Goal: Entertainment & Leisure: Consume media (video, audio)

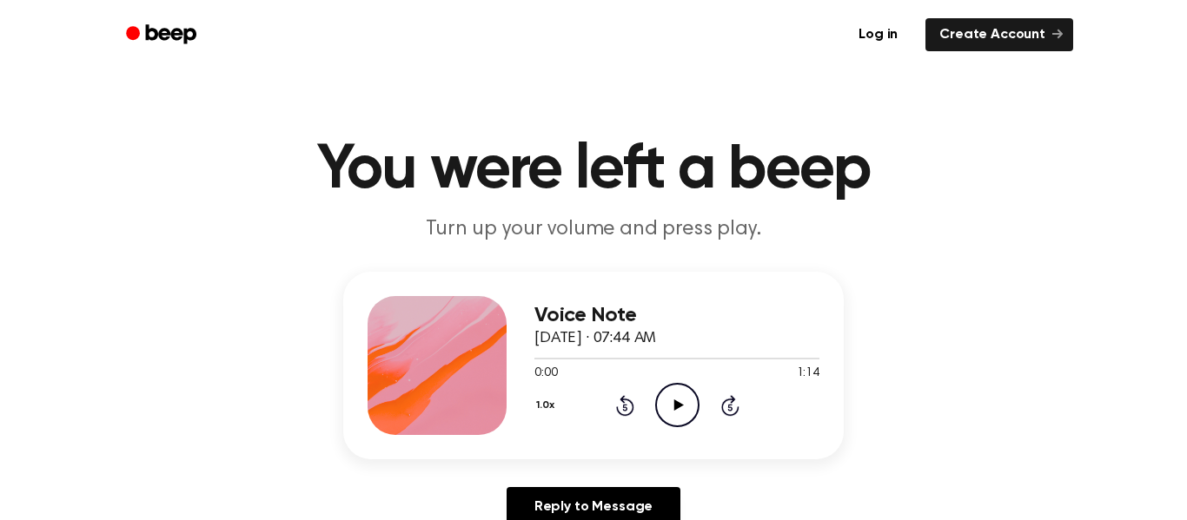
click at [664, 400] on icon "Play Audio" at bounding box center [677, 405] width 44 height 44
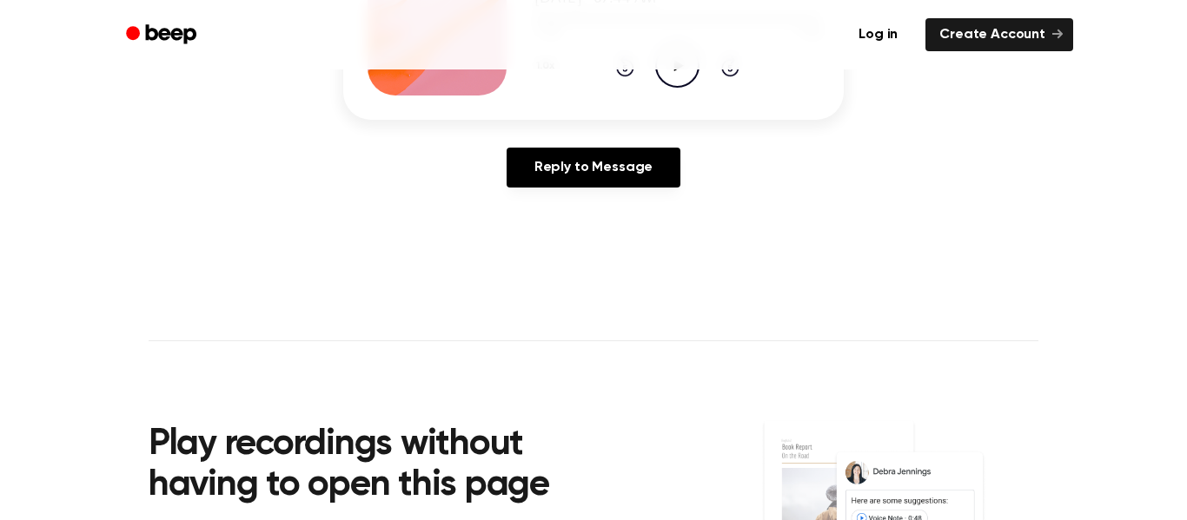
scroll to position [342, 0]
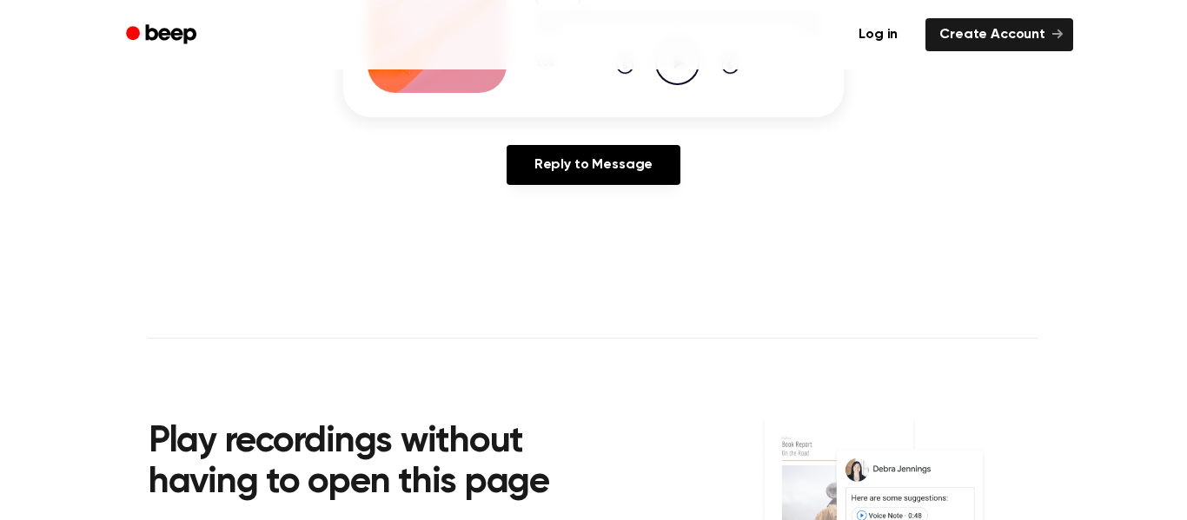
click at [678, 73] on icon "Play Audio" at bounding box center [677, 63] width 44 height 44
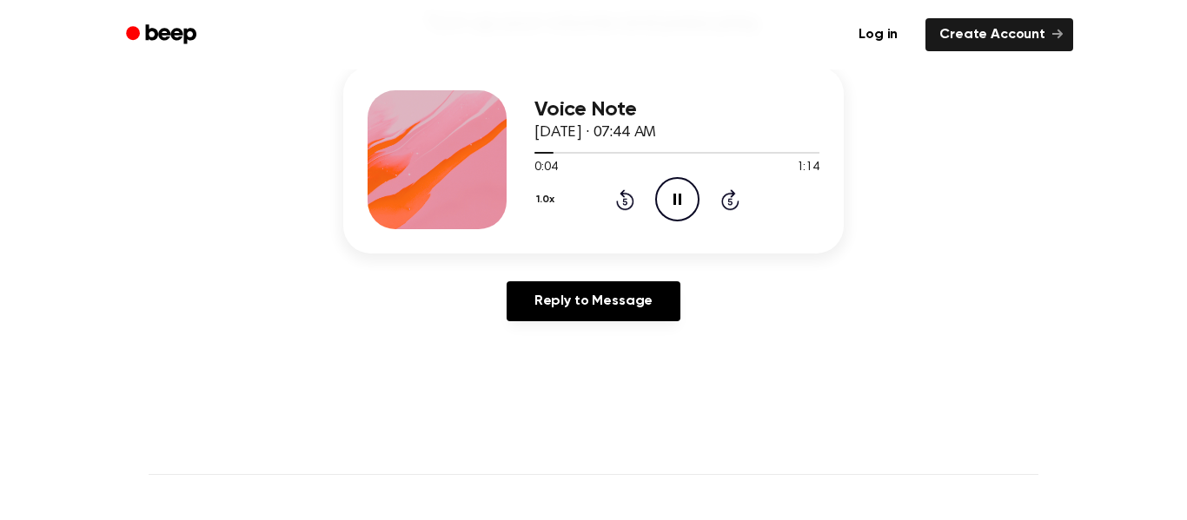
scroll to position [208, 0]
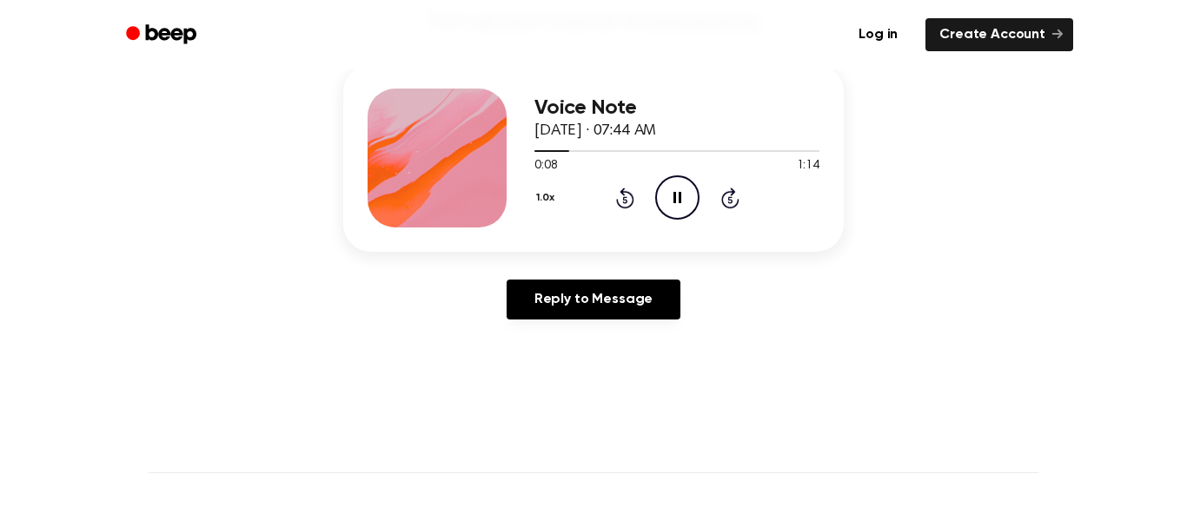
click at [735, 195] on icon "Skip 5 seconds" at bounding box center [729, 198] width 19 height 23
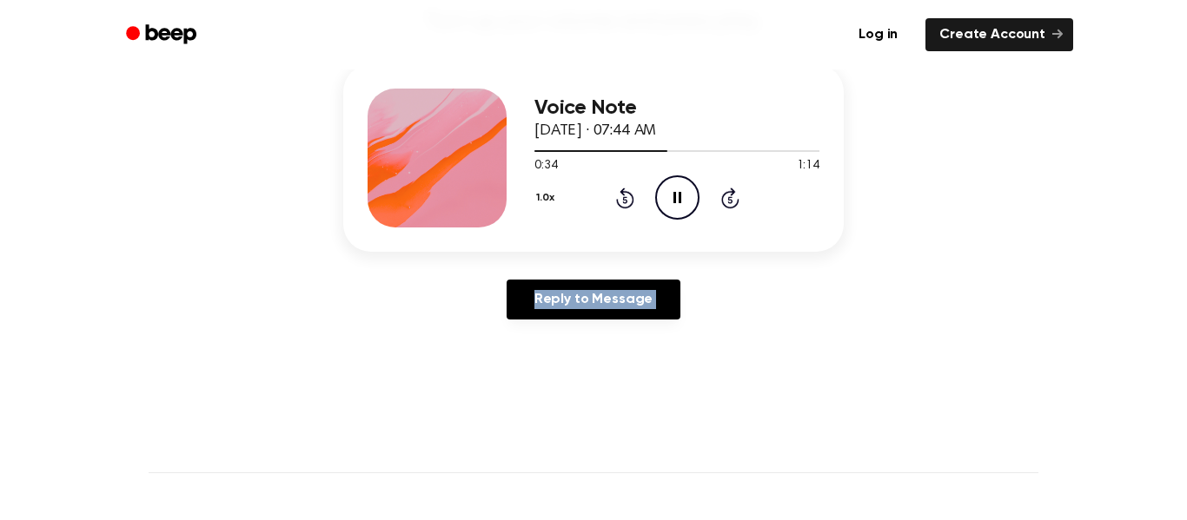
click at [735, 195] on icon "Skip 5 seconds" at bounding box center [729, 198] width 19 height 23
click at [619, 193] on icon "Rewind 5 seconds" at bounding box center [624, 198] width 19 height 23
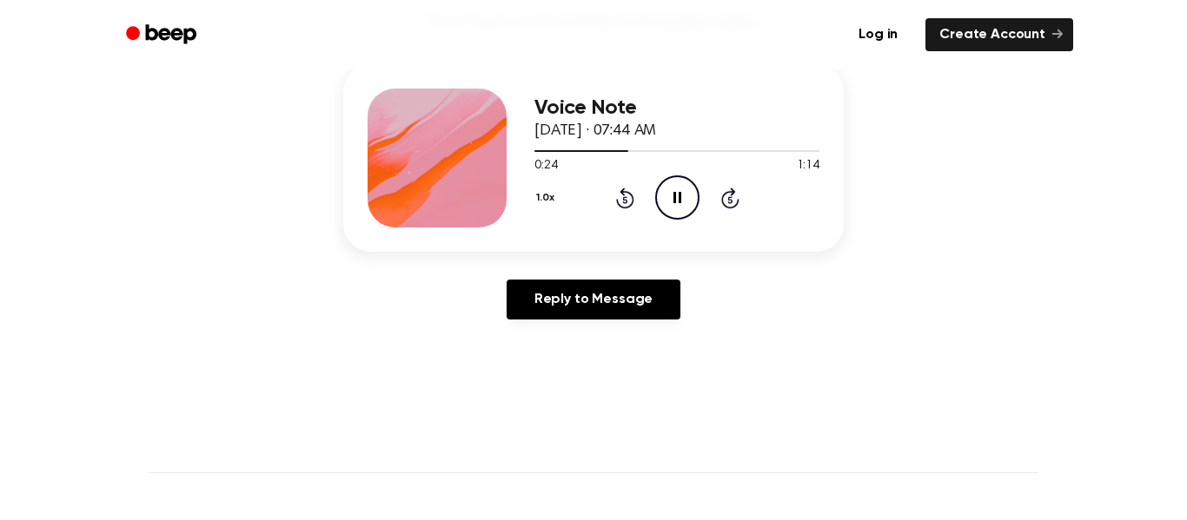
click at [619, 193] on icon "Rewind 5 seconds" at bounding box center [624, 198] width 19 height 23
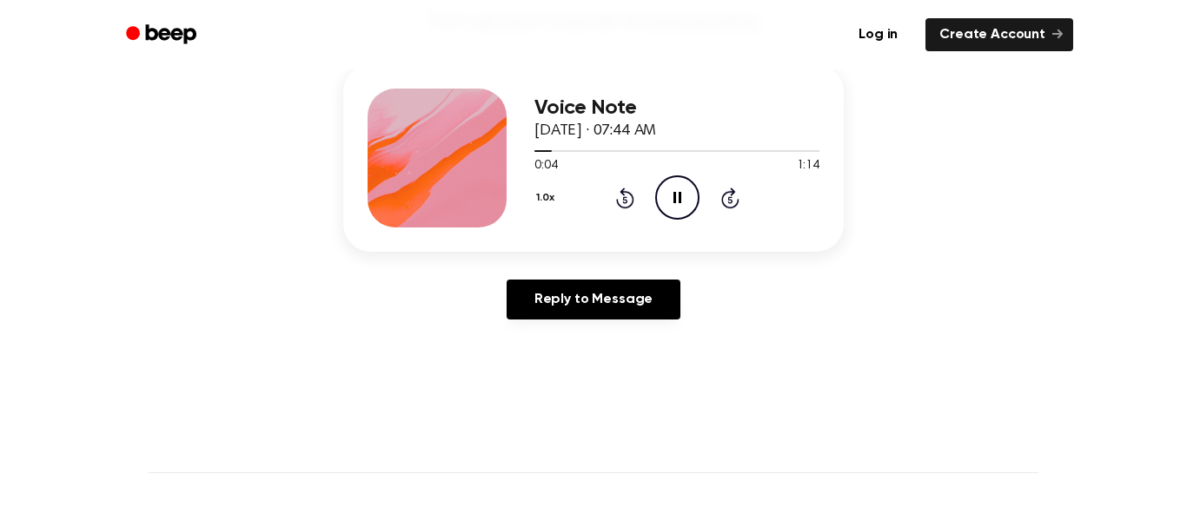
click at [722, 202] on icon at bounding box center [730, 198] width 18 height 21
click at [630, 201] on icon "Rewind 5 seconds" at bounding box center [624, 198] width 19 height 23
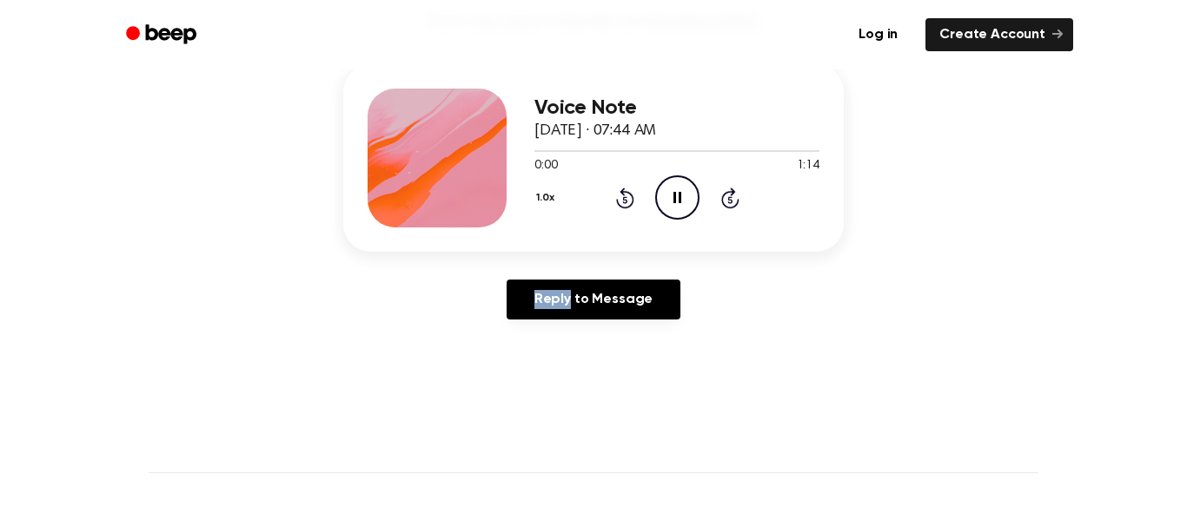
click at [630, 201] on icon "Rewind 5 seconds" at bounding box center [624, 198] width 19 height 23
click at [629, 195] on icon at bounding box center [625, 198] width 18 height 21
click at [731, 192] on icon at bounding box center [730, 198] width 18 height 21
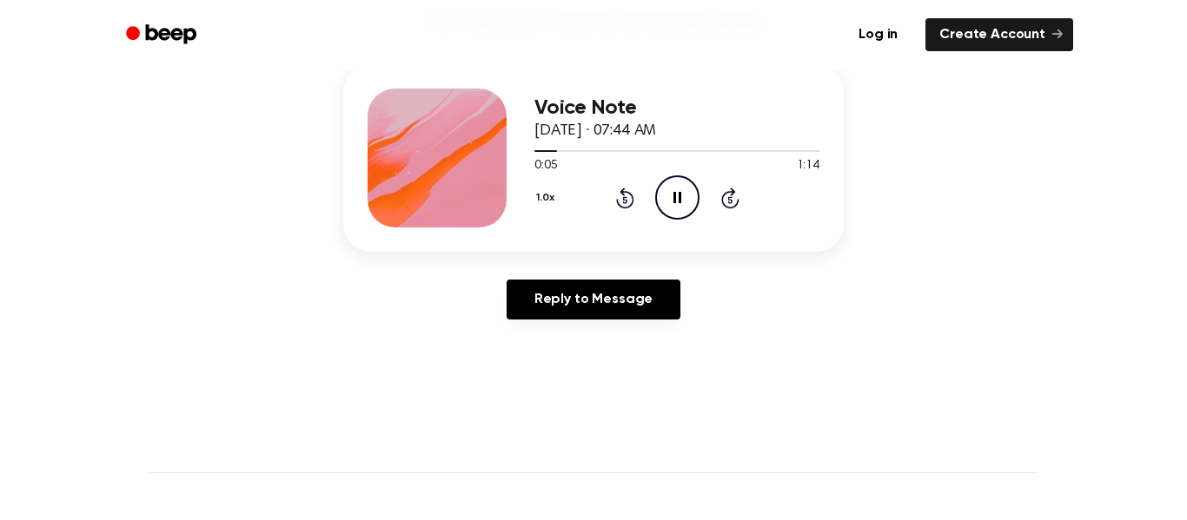
click at [731, 192] on icon at bounding box center [730, 198] width 18 height 21
click at [733, 194] on icon at bounding box center [730, 198] width 18 height 21
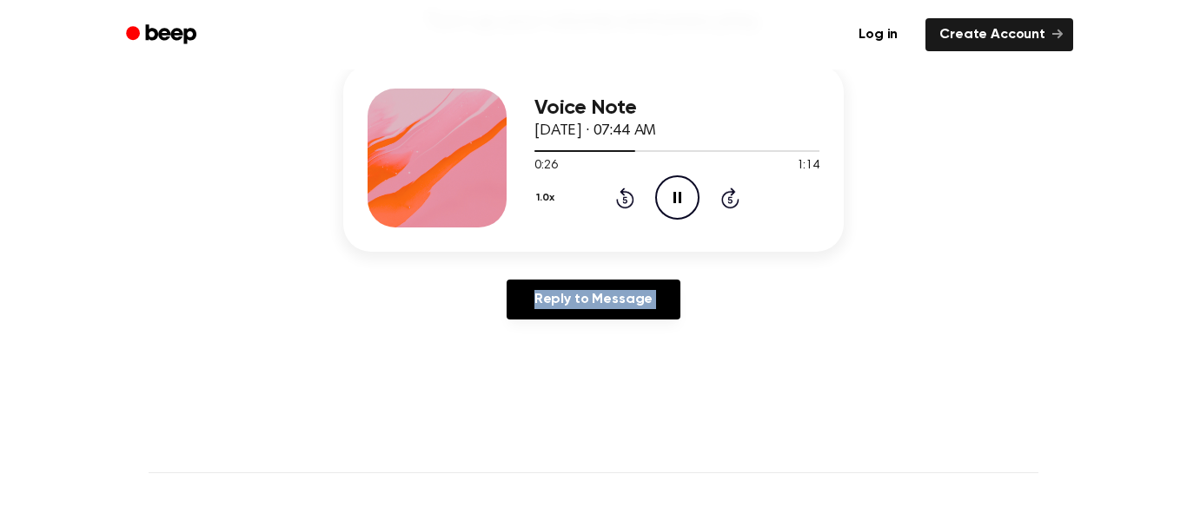
click at [733, 194] on icon at bounding box center [730, 198] width 18 height 21
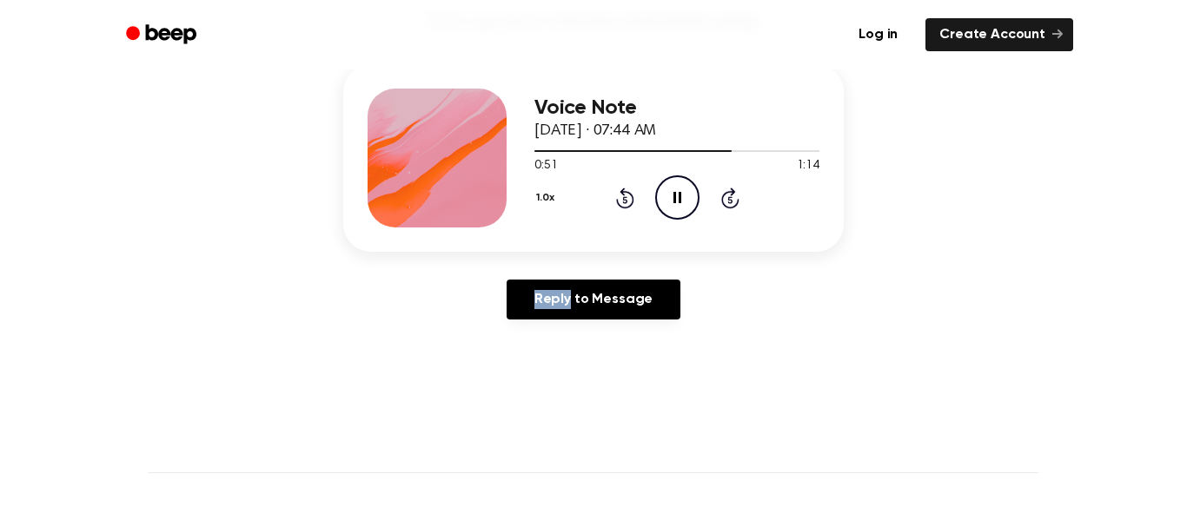
click at [733, 194] on icon at bounding box center [730, 198] width 18 height 21
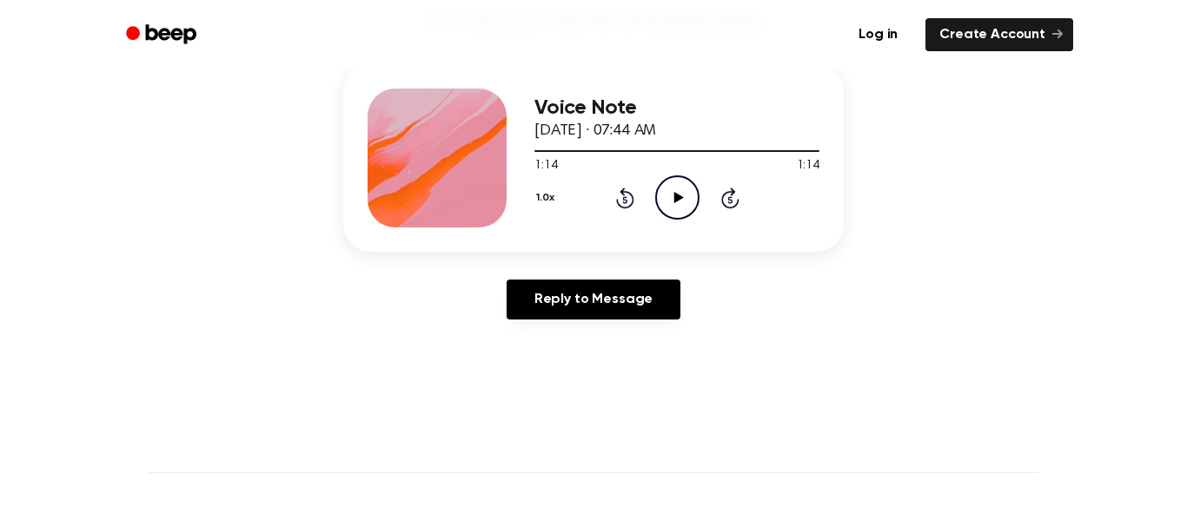
click at [733, 194] on icon at bounding box center [730, 198] width 18 height 21
click at [623, 197] on icon at bounding box center [624, 199] width 4 height 7
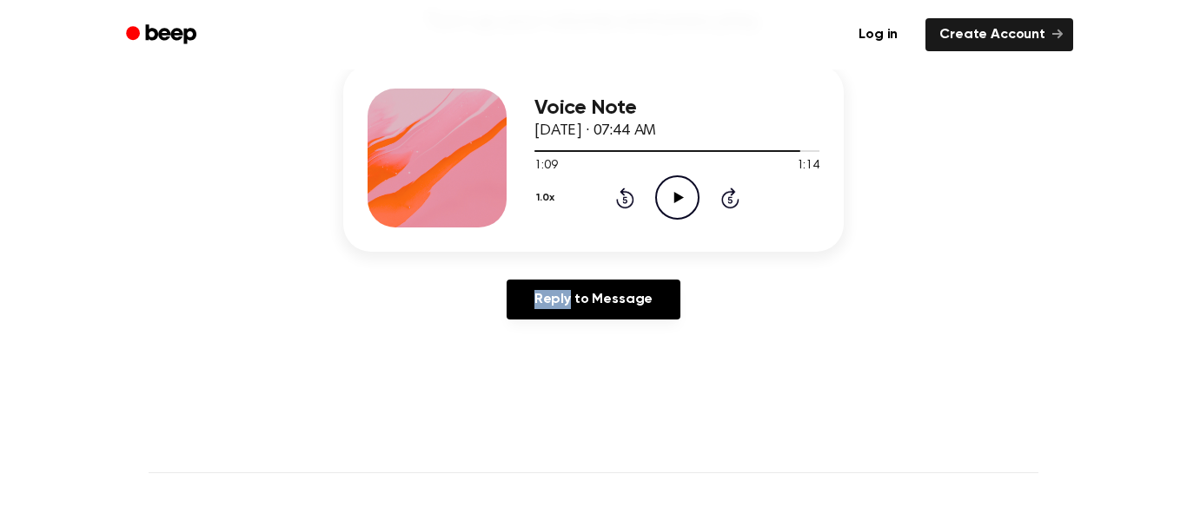
click at [623, 197] on icon at bounding box center [624, 199] width 4 height 7
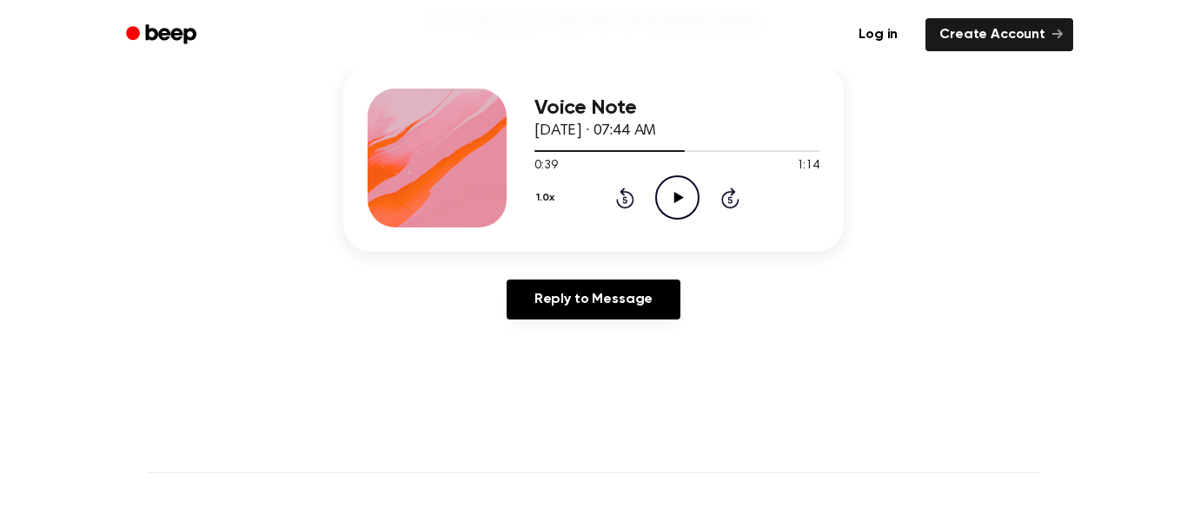
click at [623, 197] on icon at bounding box center [624, 199] width 4 height 7
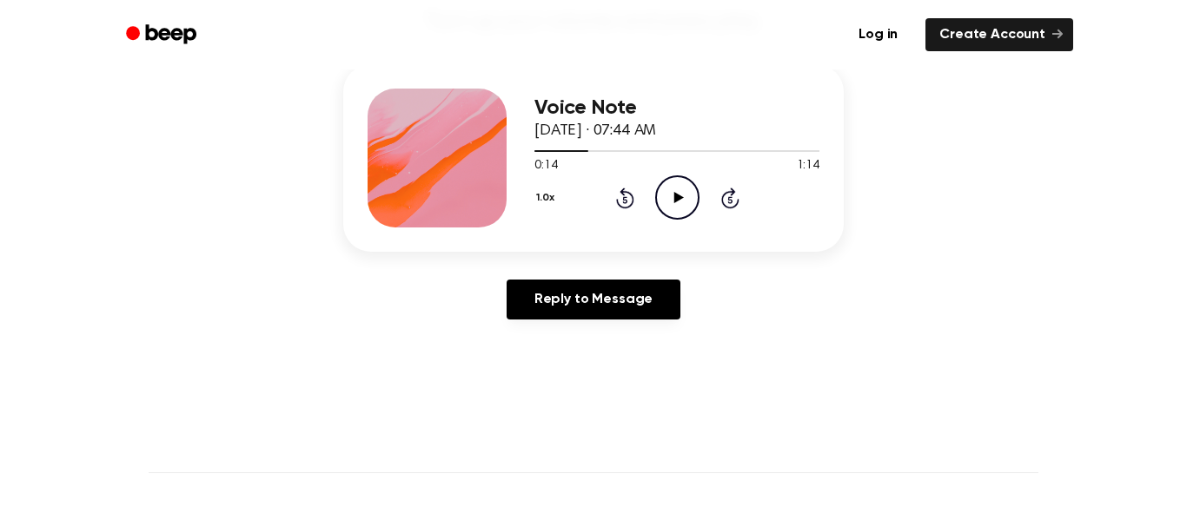
click at [623, 197] on icon at bounding box center [624, 199] width 4 height 7
click at [731, 194] on icon at bounding box center [730, 198] width 18 height 21
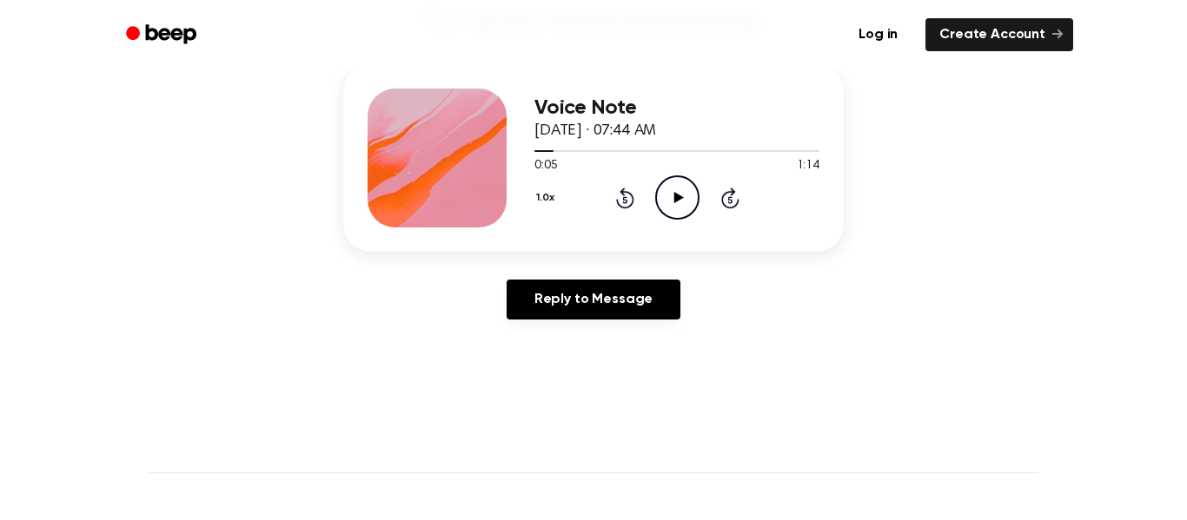
click at [731, 194] on icon at bounding box center [730, 198] width 18 height 21
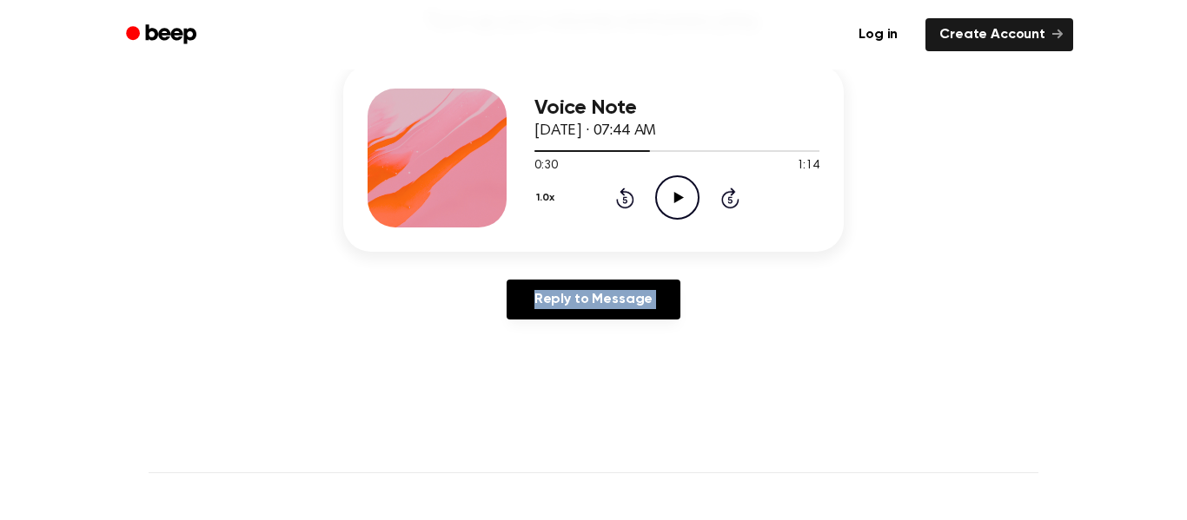
click at [731, 194] on icon at bounding box center [730, 198] width 18 height 21
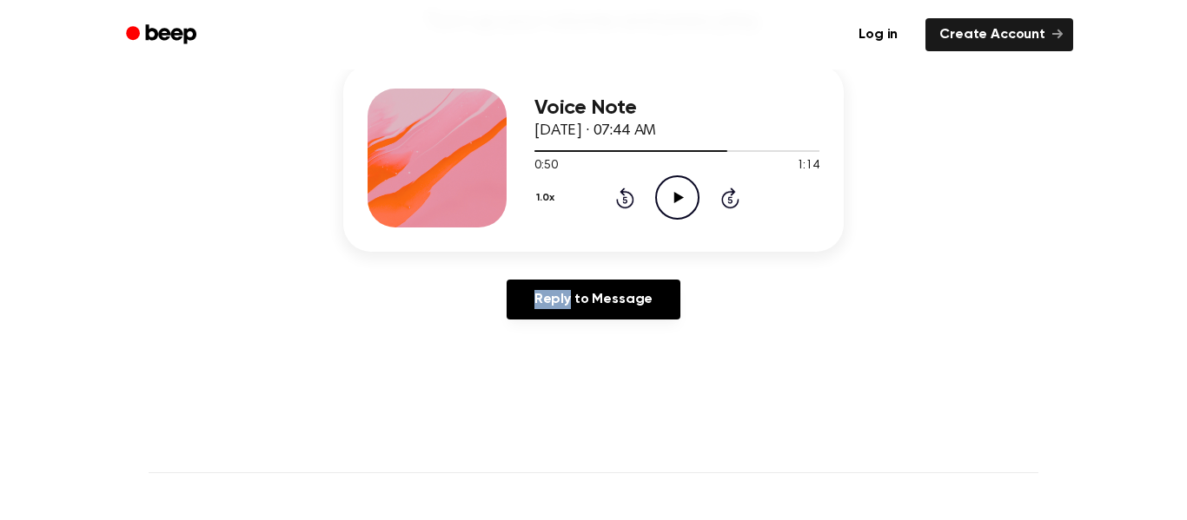
click at [731, 194] on icon at bounding box center [730, 198] width 18 height 21
click at [618, 187] on icon "Rewind 5 seconds" at bounding box center [624, 198] width 19 height 23
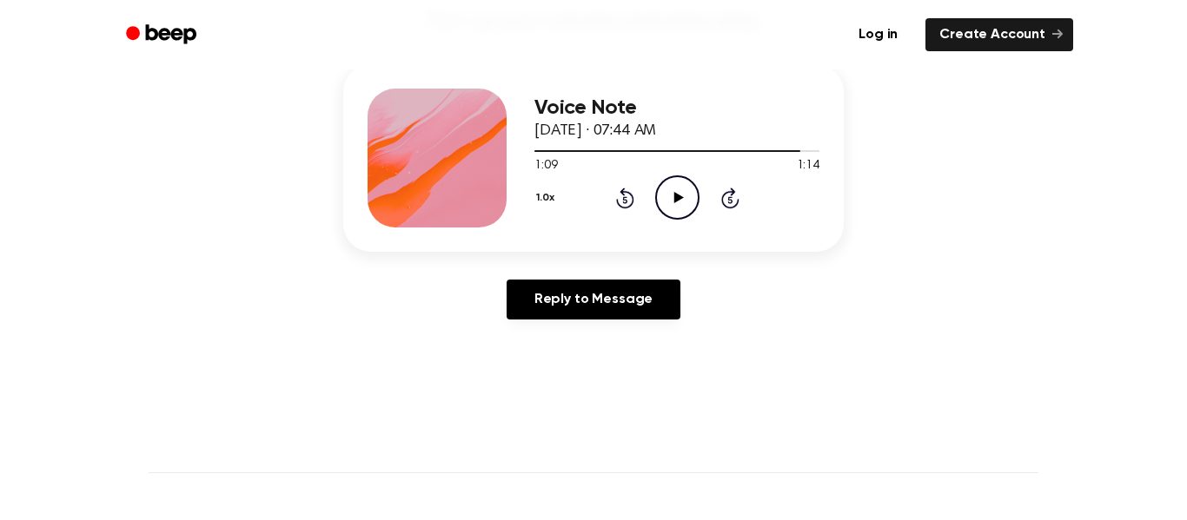
click at [618, 187] on icon "Rewind 5 seconds" at bounding box center [624, 198] width 19 height 23
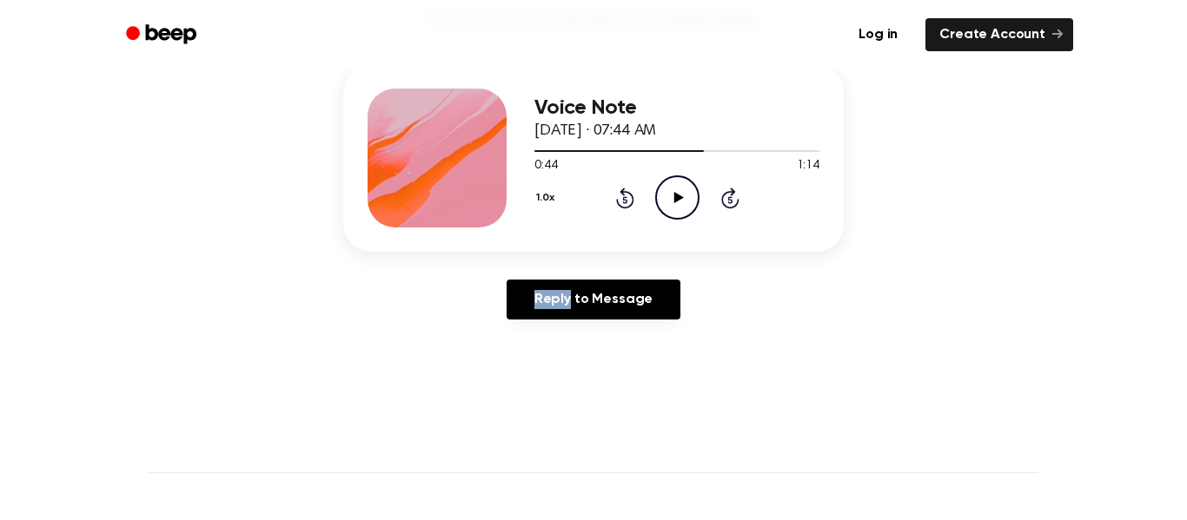
click at [618, 187] on icon "Rewind 5 seconds" at bounding box center [624, 198] width 19 height 23
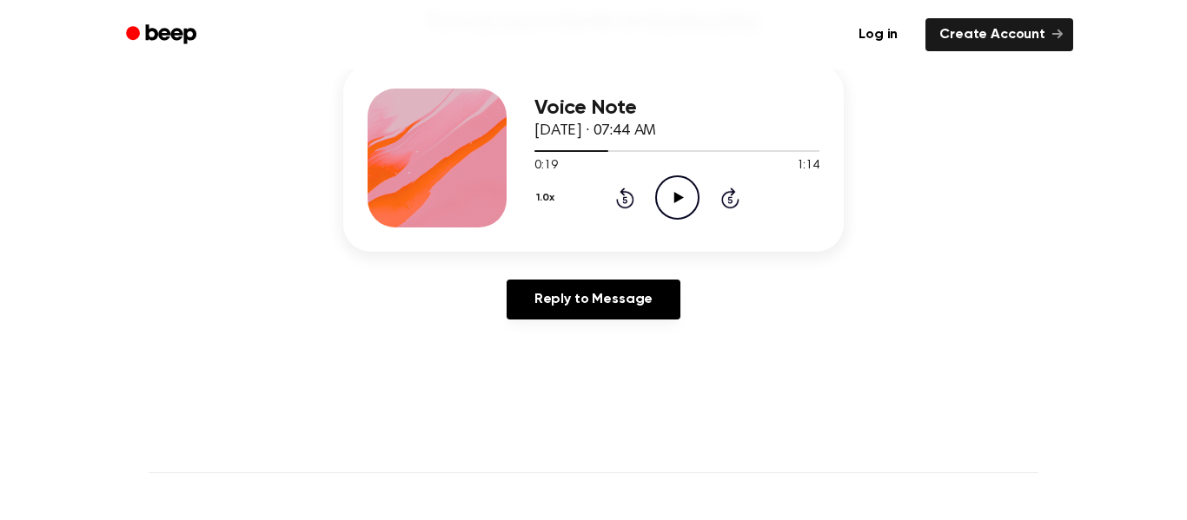
click at [618, 187] on icon "Rewind 5 seconds" at bounding box center [624, 198] width 19 height 23
click at [673, 208] on icon "Play Audio" at bounding box center [677, 197] width 44 height 44
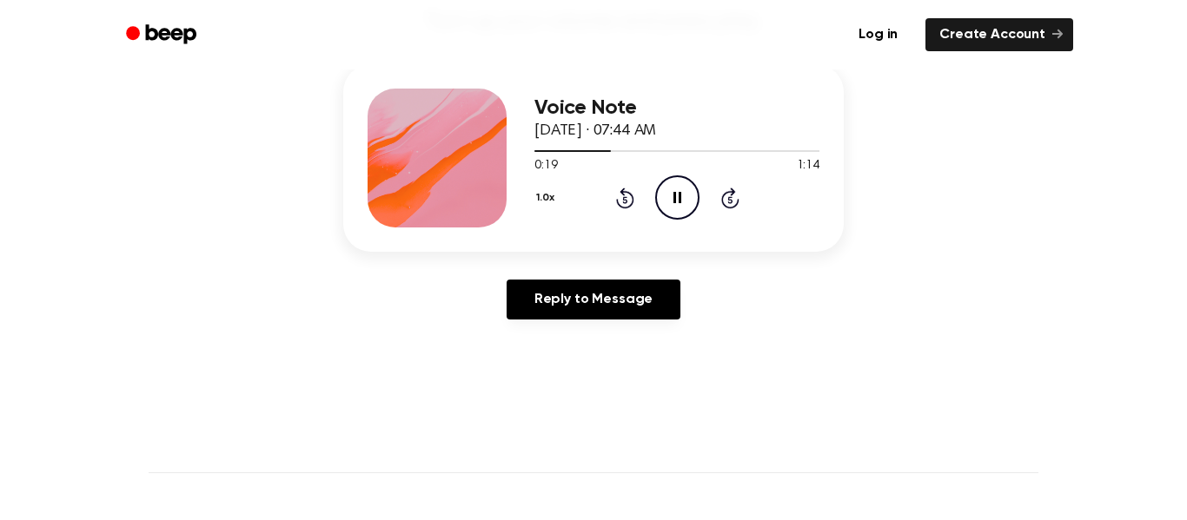
click at [690, 370] on main "You were left a beep Turn up your volume and press play. Voice Note [DATE] · 07…" at bounding box center [593, 327] width 1187 height 1071
click at [625, 198] on icon "Rewind 5 seconds" at bounding box center [624, 198] width 19 height 23
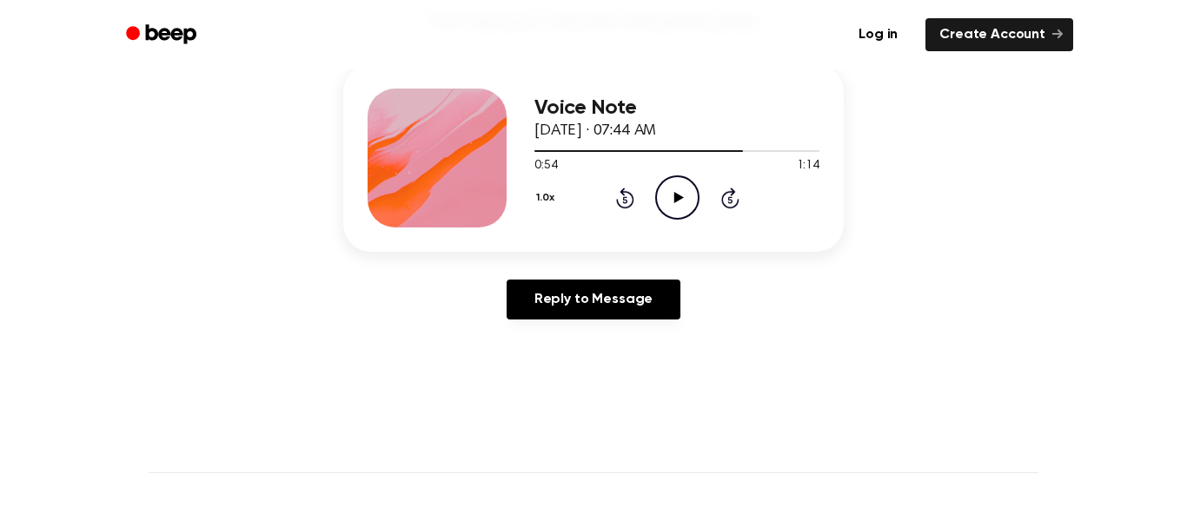
click at [625, 198] on icon "Rewind 5 seconds" at bounding box center [624, 198] width 19 height 23
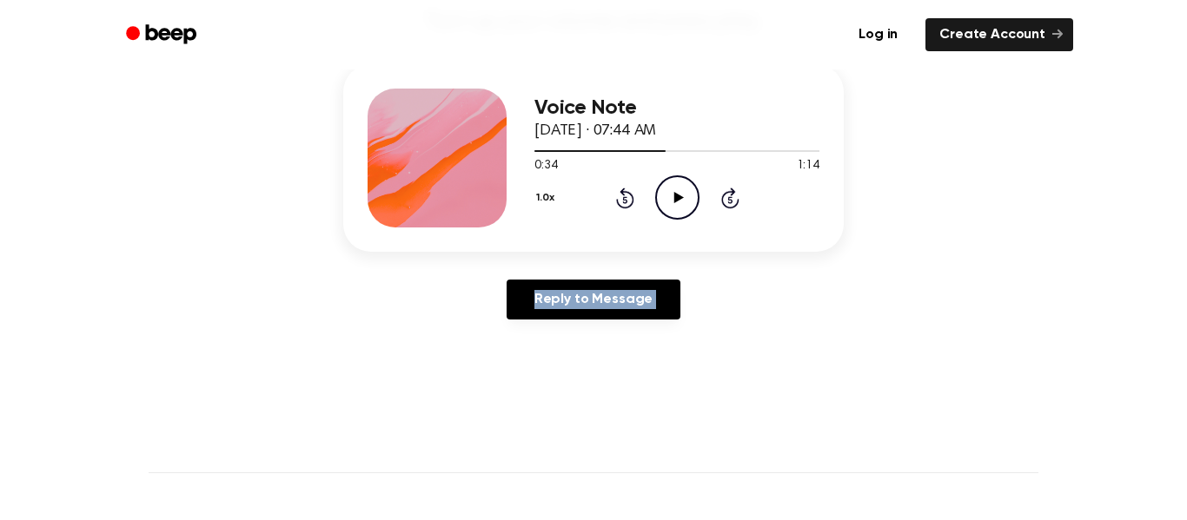
click at [625, 198] on icon "Rewind 5 seconds" at bounding box center [624, 198] width 19 height 23
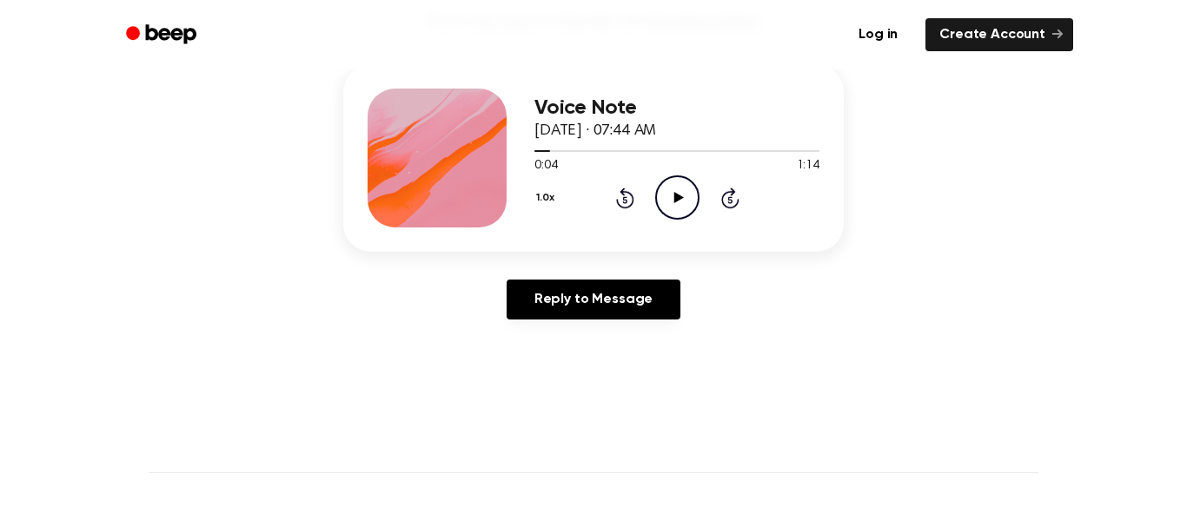
click at [625, 198] on icon "Rewind 5 seconds" at bounding box center [624, 198] width 19 height 23
click at [670, 198] on icon "Play Audio" at bounding box center [677, 197] width 44 height 44
